Goal: Transaction & Acquisition: Purchase product/service

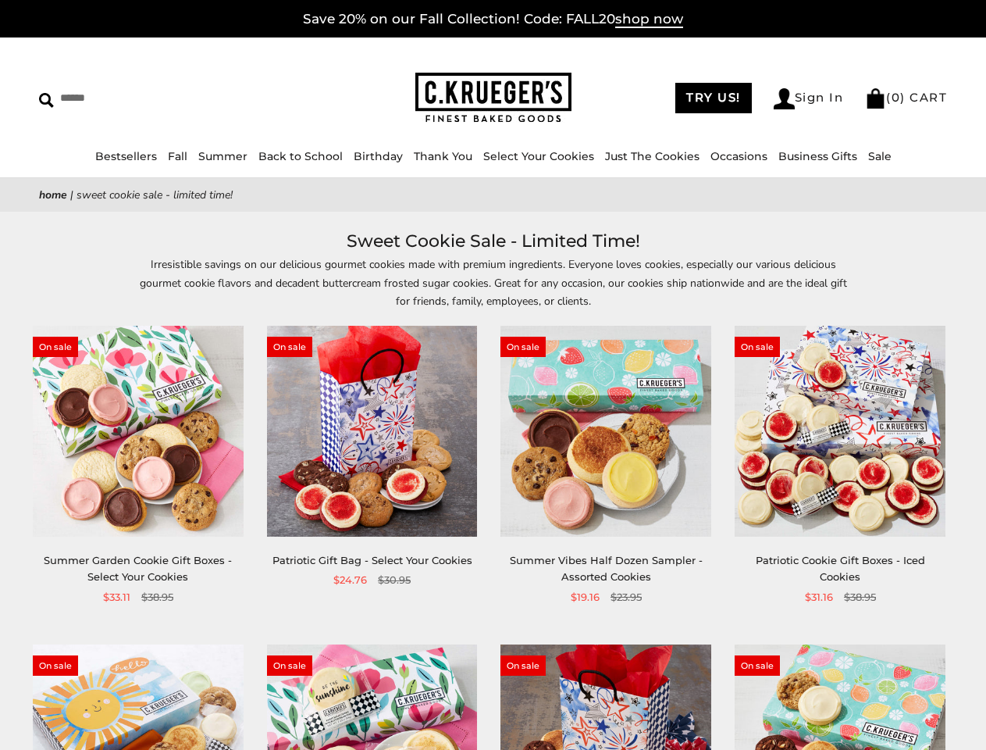
click at [493, 375] on div "**********" at bounding box center [594, 466] width 234 height 280
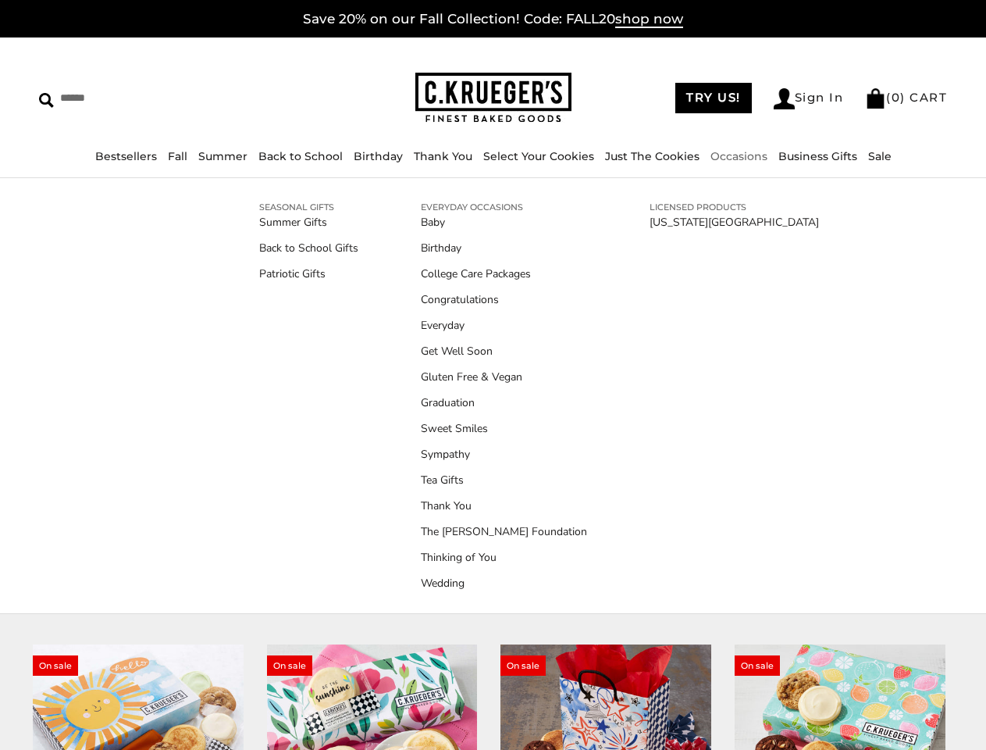
click at [734, 156] on link "Occasions" at bounding box center [739, 156] width 57 height 14
click at [493, 488] on link "Tea Gifts" at bounding box center [504, 480] width 166 height 16
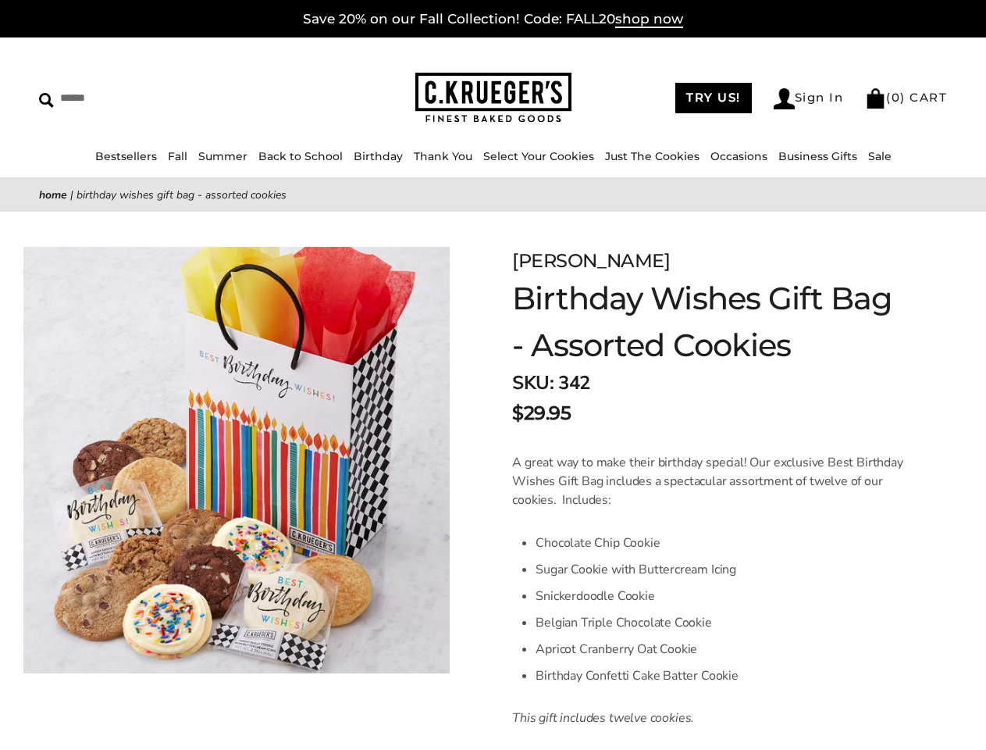
click at [493, 375] on div "[PERSON_NAME] Birthday Wishes Gift Bag - Assorted Cookies SKU: 342 $29.95 / A g…" at bounding box center [729, 705] width 513 height 986
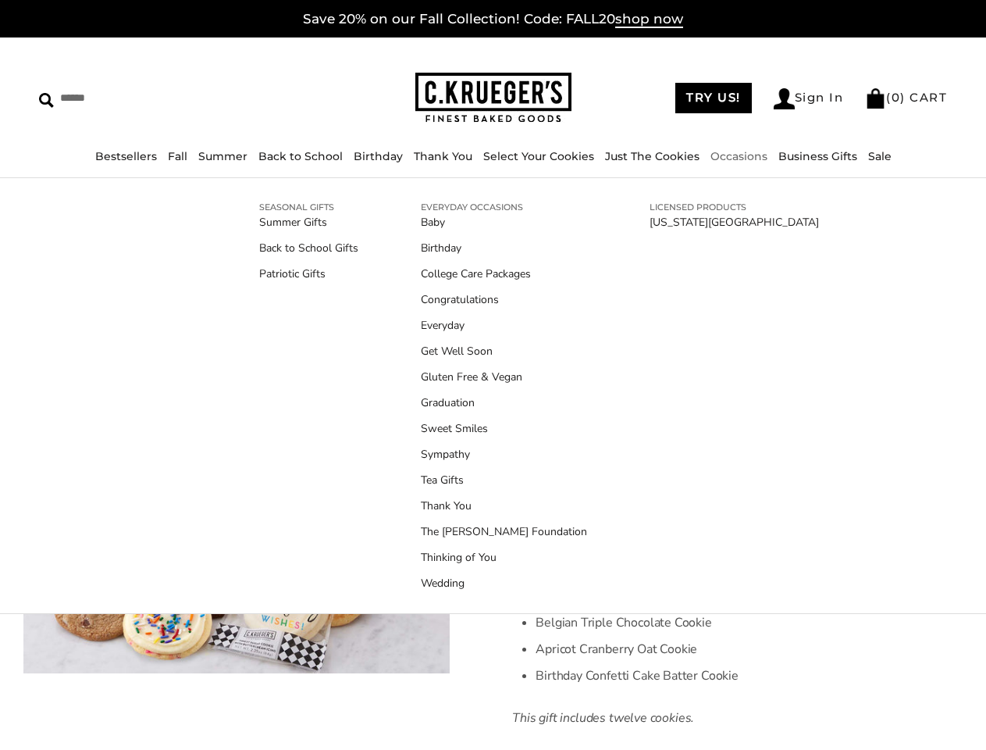
click at [734, 156] on link "Occasions" at bounding box center [739, 156] width 57 height 14
click at [493, 480] on link "Tea Gifts" at bounding box center [504, 480] width 166 height 16
